Goal: Obtain resource: Download file/media

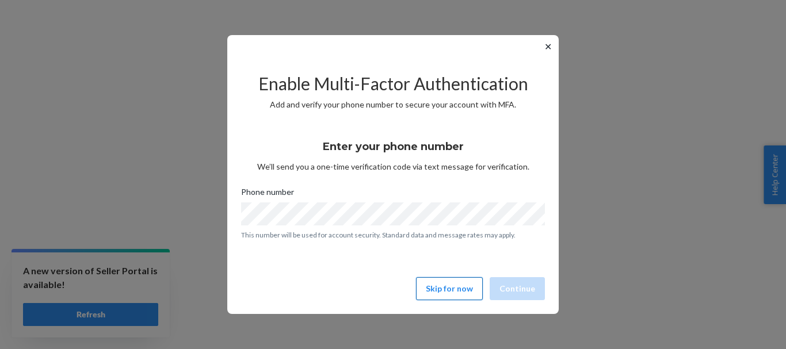
click at [452, 286] on button "Skip for now" at bounding box center [449, 288] width 67 height 23
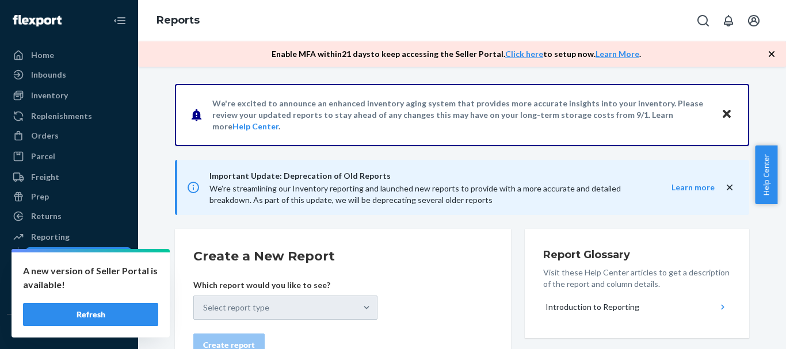
click at [104, 315] on button "Refresh" at bounding box center [90, 314] width 135 height 23
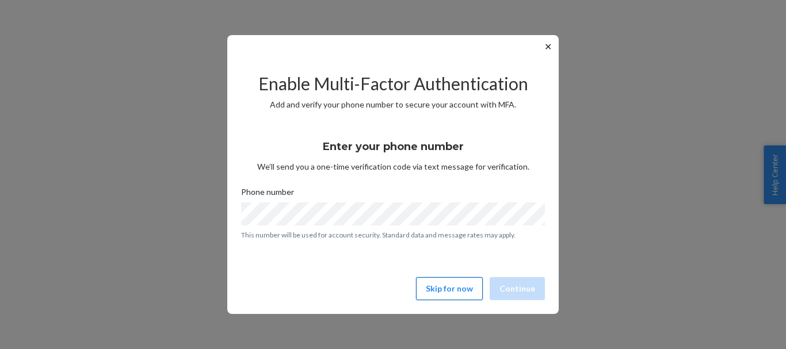
click at [473, 295] on button "Skip for now" at bounding box center [449, 288] width 67 height 23
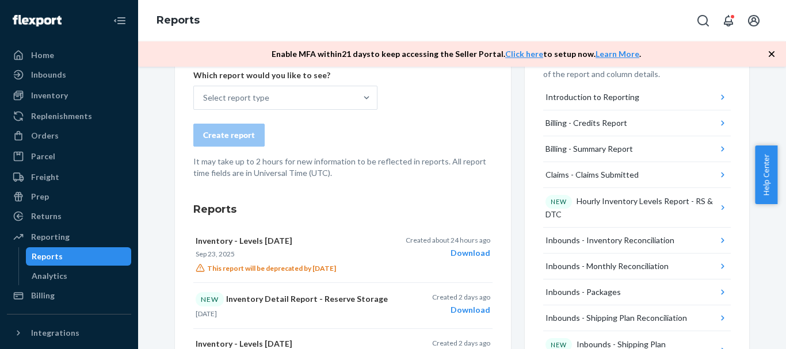
scroll to position [230, 0]
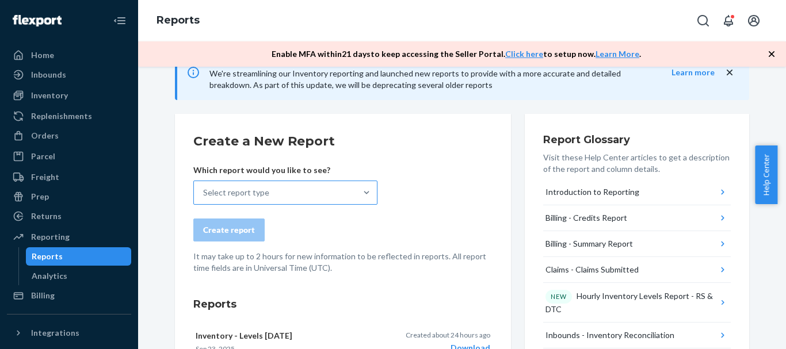
drag, startPoint x: 309, startPoint y: 196, endPoint x: 326, endPoint y: 168, distance: 33.3
click at [310, 196] on div "Select report type" at bounding box center [275, 192] width 162 height 23
click at [204, 196] on input "Select report type" at bounding box center [203, 193] width 1 height 12
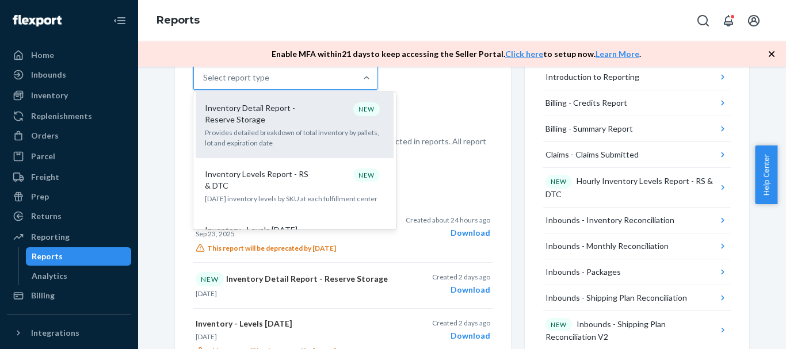
scroll to position [806, 0]
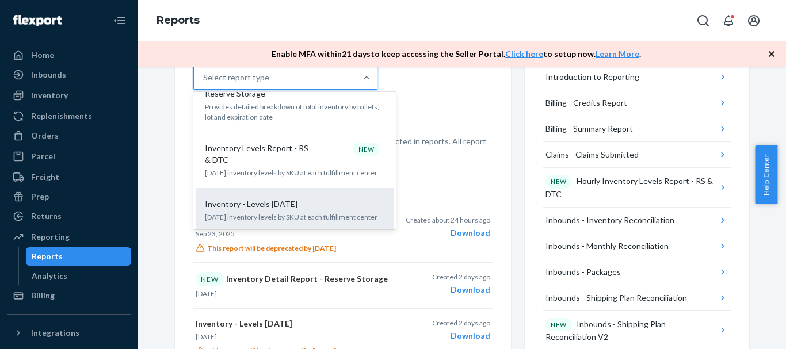
click at [298, 193] on div "Inventory - Levels [DATE] [DATE] inventory levels by SKU at each fulfillment ce…" at bounding box center [295, 210] width 184 height 35
click at [204, 83] on input "option Inventory - Levels [DATE] focused, 17 of 34. 34 results available. Use U…" at bounding box center [203, 78] width 1 height 12
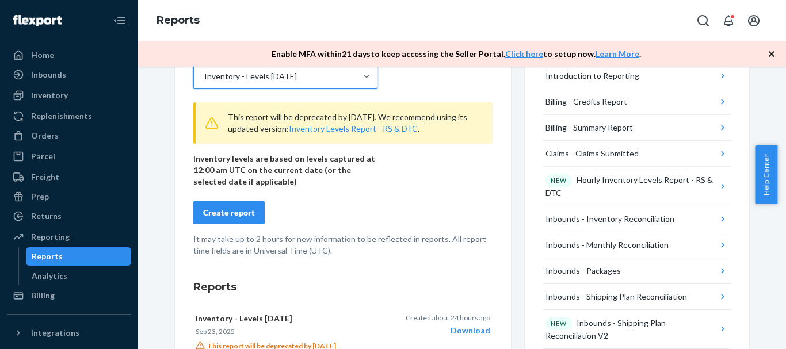
scroll to position [230, 0]
click at [230, 217] on div "Create report" at bounding box center [229, 214] width 52 height 12
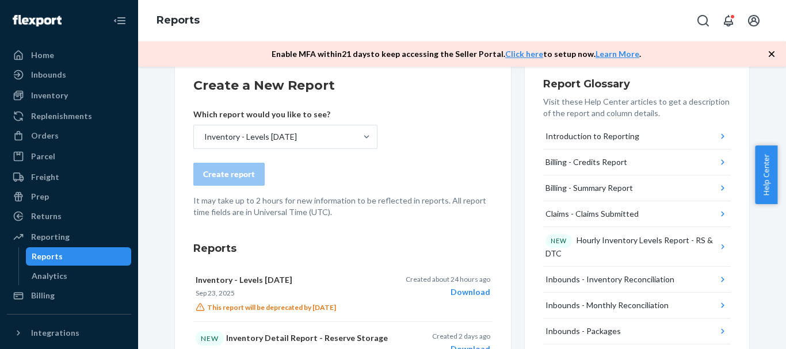
scroll to position [115, 0]
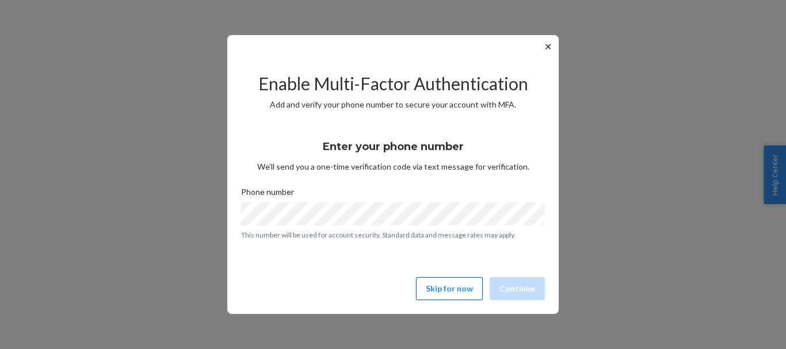
click at [458, 286] on button "Skip for now" at bounding box center [449, 288] width 67 height 23
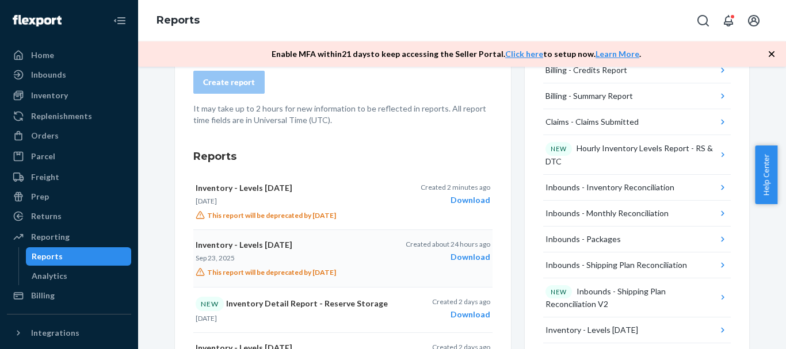
scroll to position [311, 0]
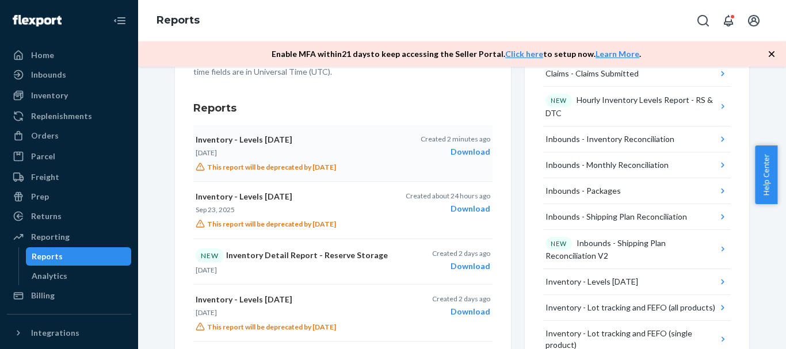
click at [470, 154] on div "Download" at bounding box center [456, 152] width 70 height 12
